Goal: Task Accomplishment & Management: Use online tool/utility

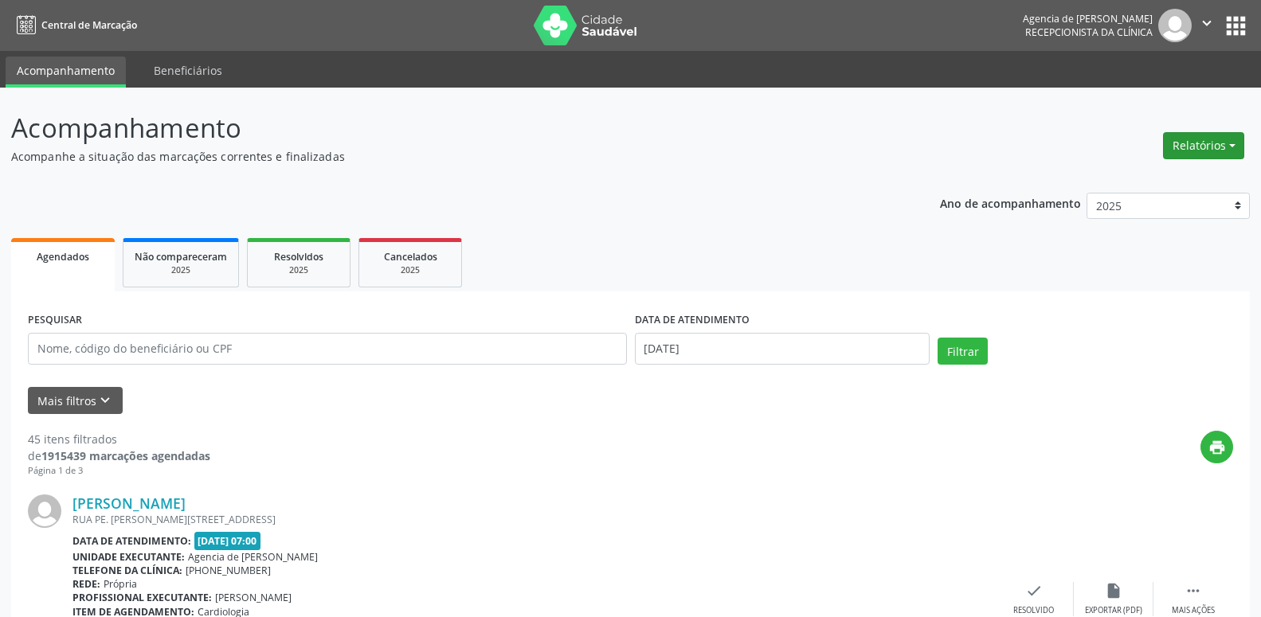
click at [1198, 137] on button "Relatórios" at bounding box center [1203, 145] width 81 height 27
click at [1122, 177] on link "Agendamentos" at bounding box center [1159, 180] width 171 height 22
select select "8"
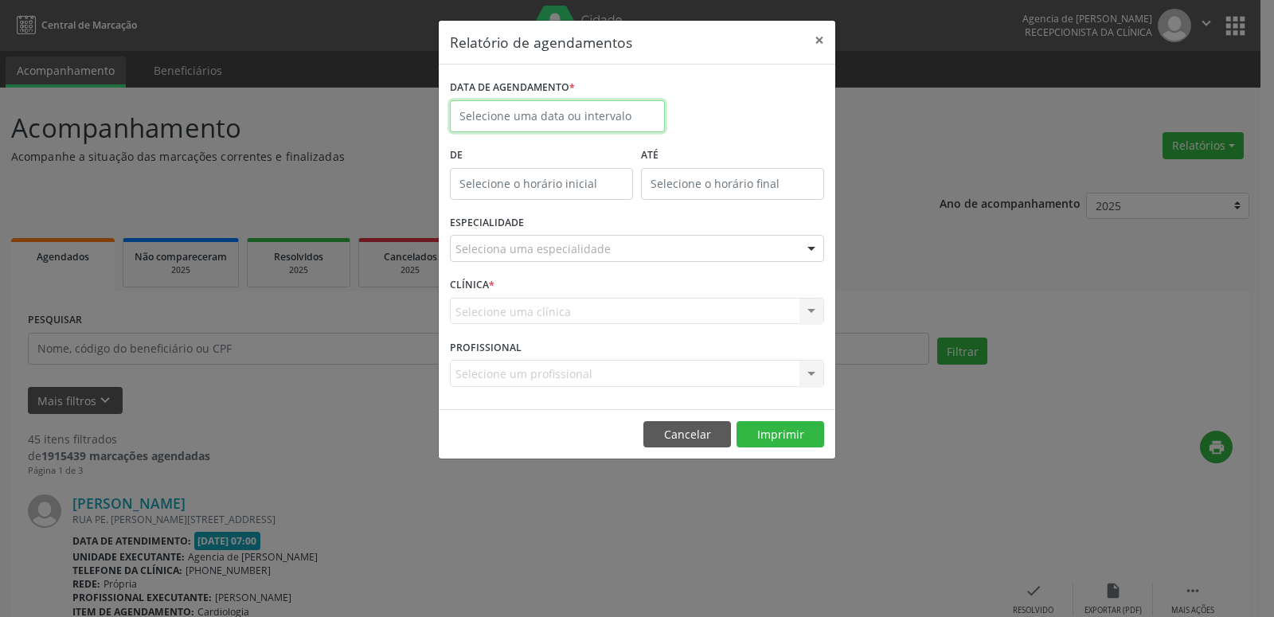
click at [560, 116] on input "text" at bounding box center [557, 116] width 215 height 32
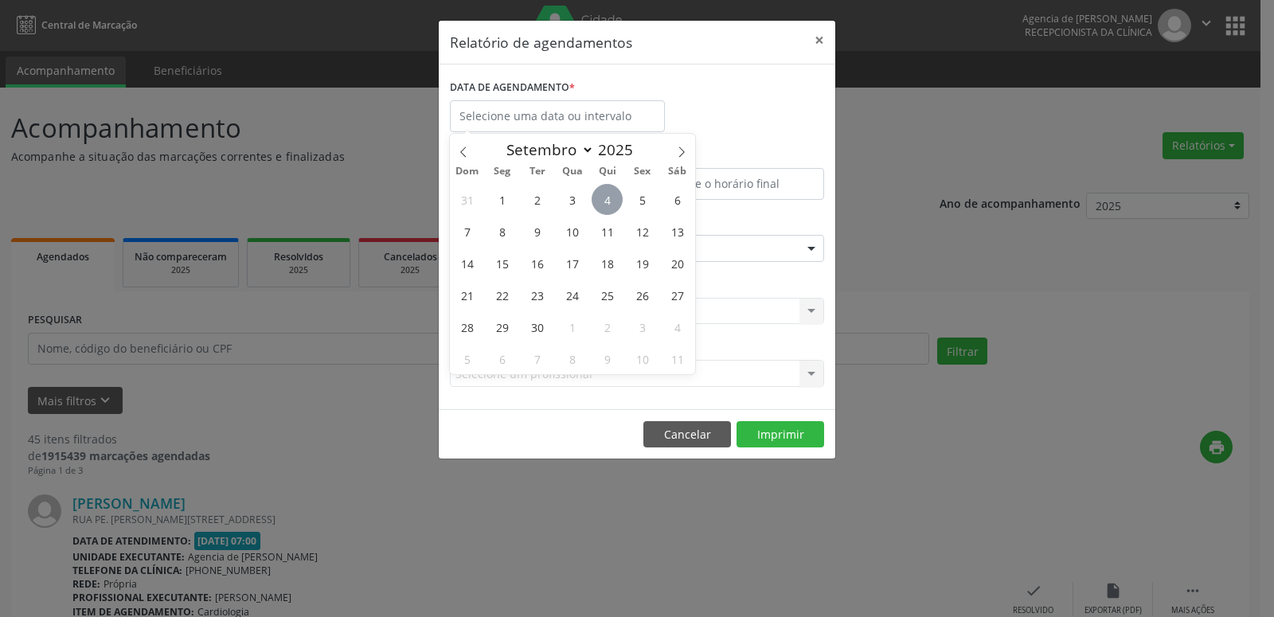
click at [613, 199] on span "4" at bounding box center [607, 199] width 31 height 31
type input "[DATE]"
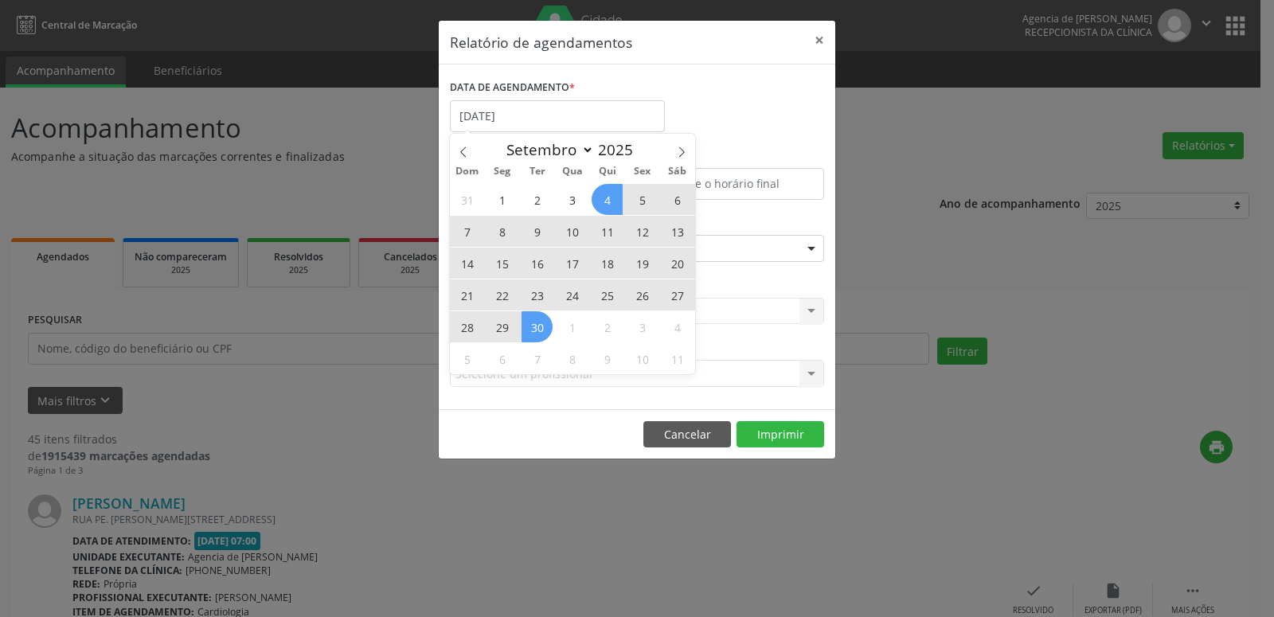
click at [540, 325] on span "30" at bounding box center [537, 326] width 31 height 31
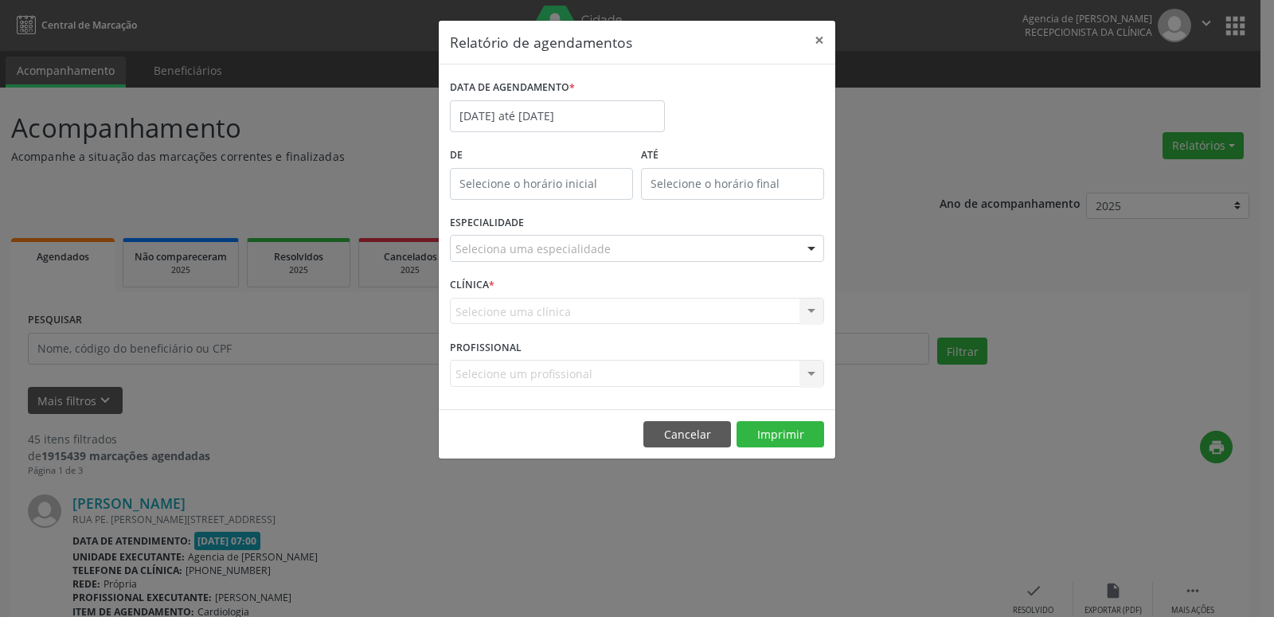
click at [621, 244] on div "Seleciona uma especialidade" at bounding box center [637, 248] width 374 height 27
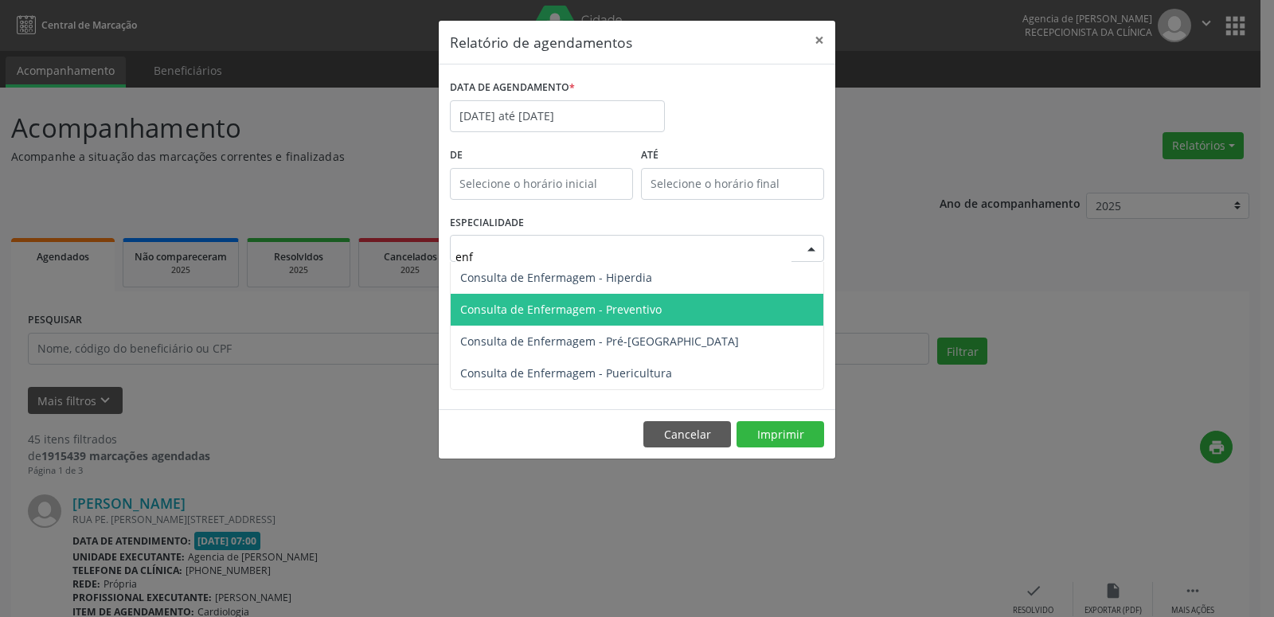
click at [616, 310] on span "Consulta de Enfermagem - Preventivo" at bounding box center [561, 309] width 202 height 15
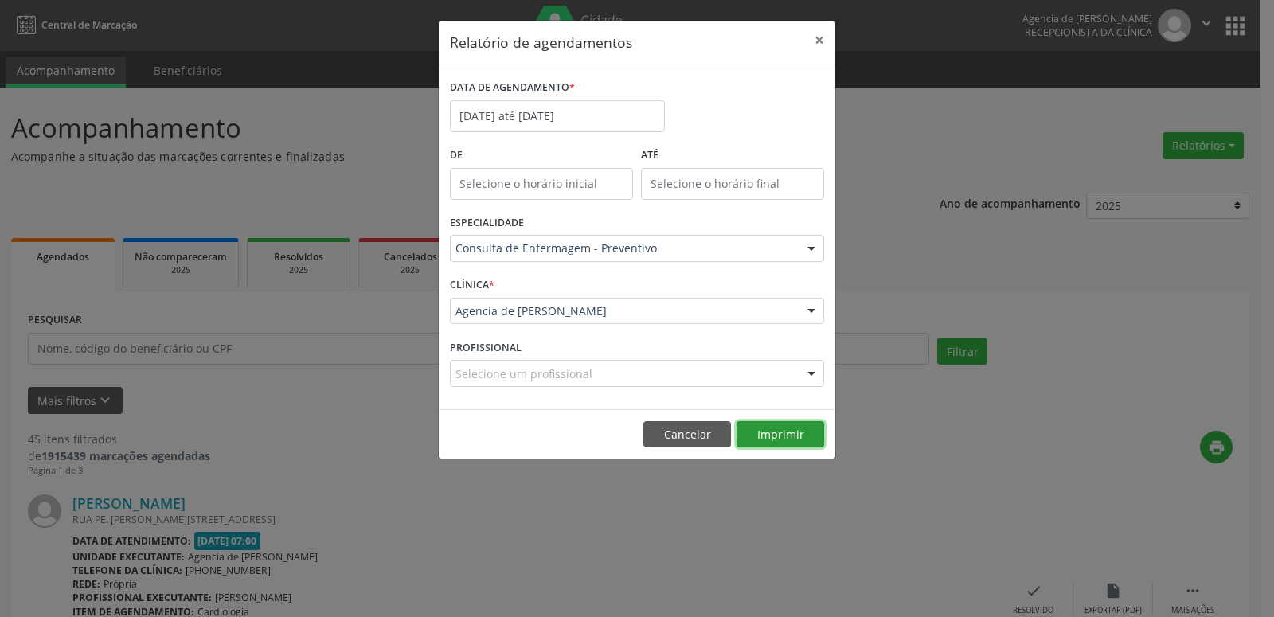
click at [756, 444] on button "Imprimir" at bounding box center [781, 434] width 88 height 27
click at [596, 261] on div at bounding box center [637, 248] width 374 height 27
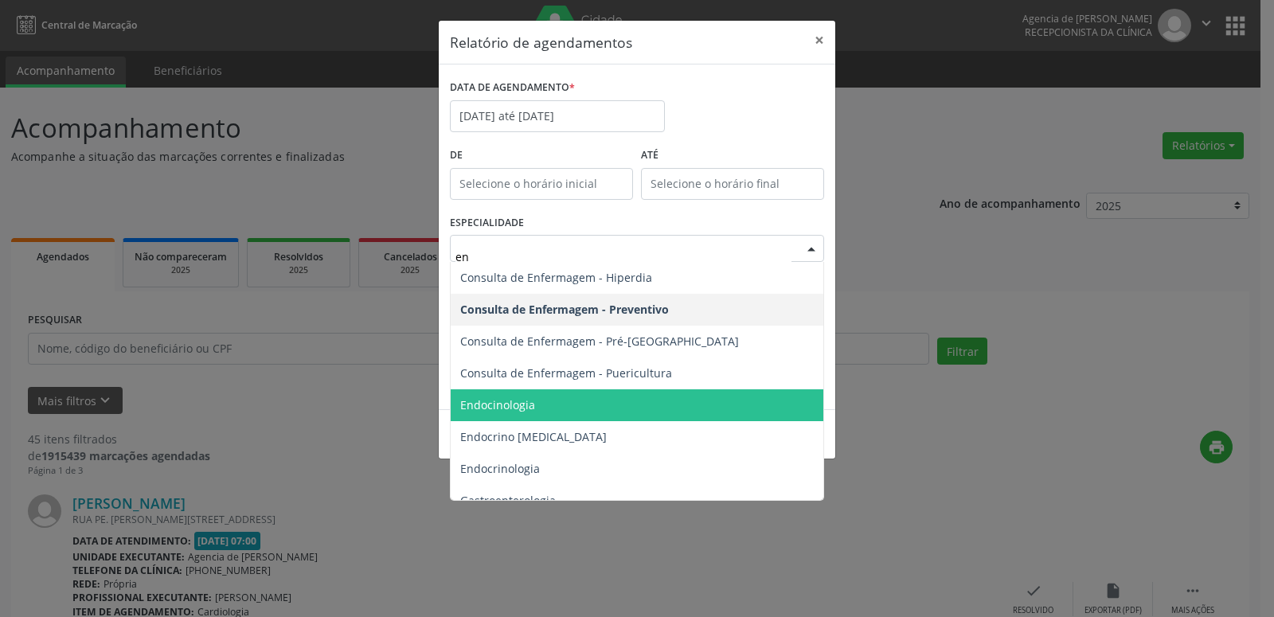
type input "enf"
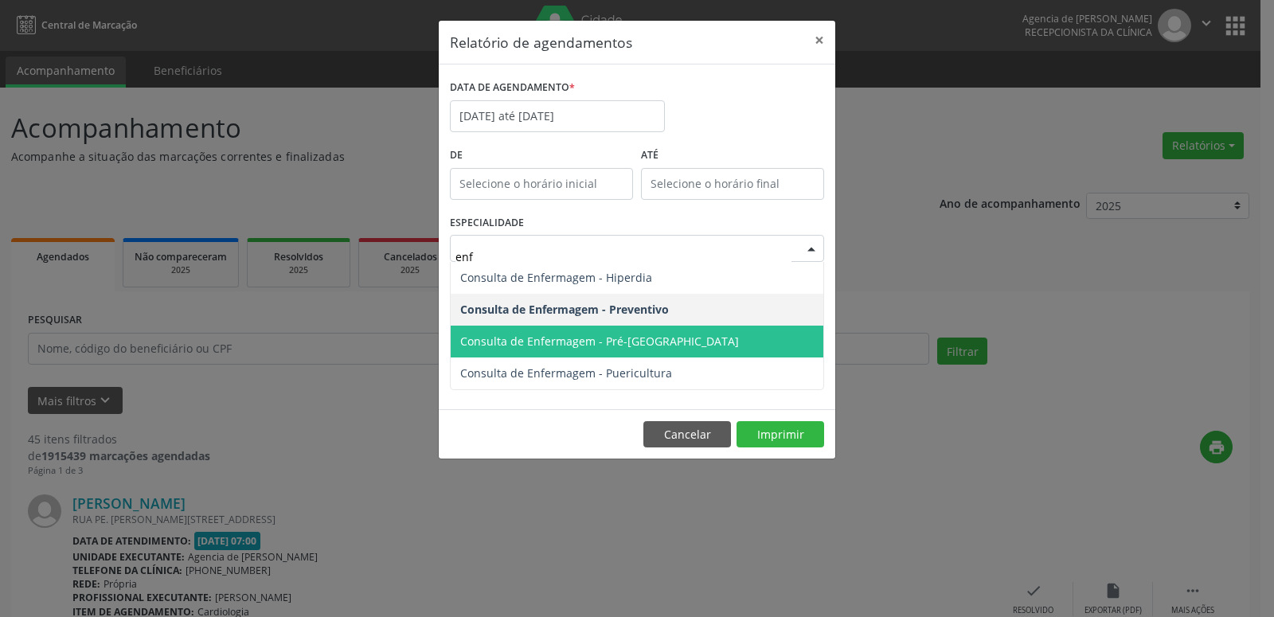
click at [646, 346] on span "Consulta de Enfermagem - Pré-[GEOGRAPHIC_DATA]" at bounding box center [599, 341] width 279 height 15
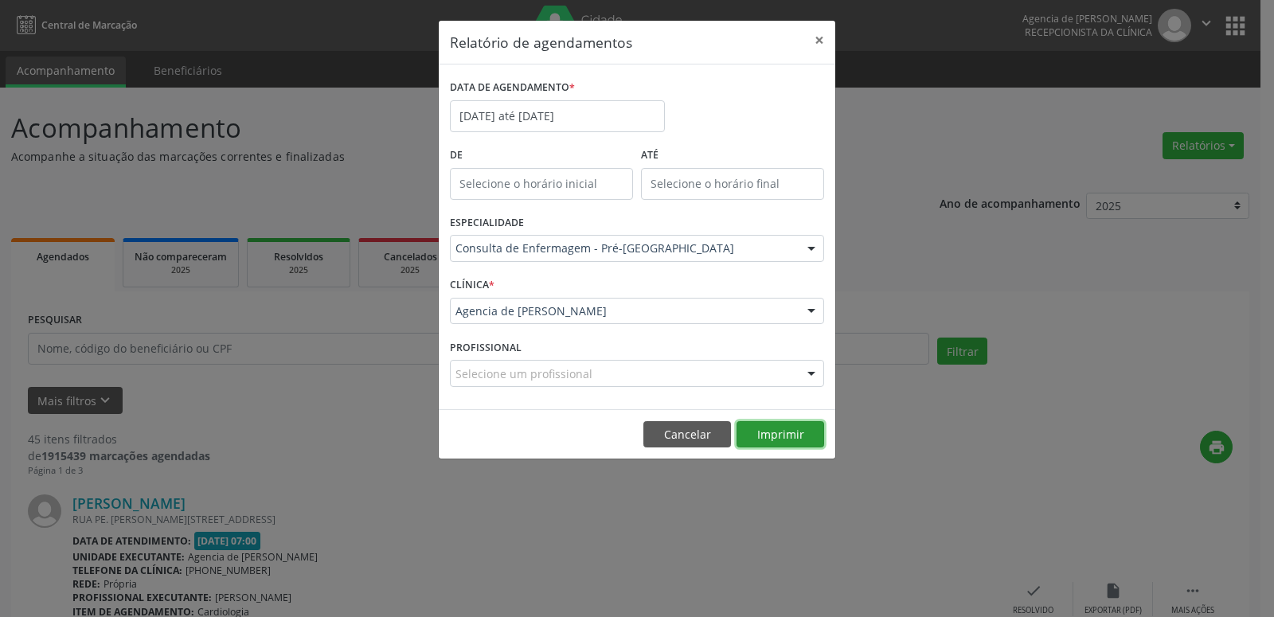
click at [798, 435] on button "Imprimir" at bounding box center [781, 434] width 88 height 27
